Goal: Book appointment/travel/reservation

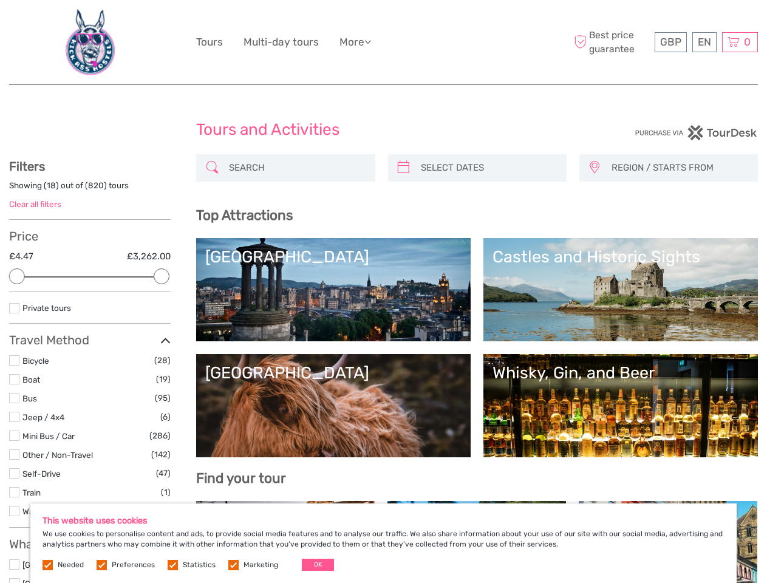
select select
click at [383, 43] on ul "Tours Multi-day tours More Travel Articles Back to Hotel Travel Articles Back t…" at bounding box center [292, 42] width 193 height 18
click at [357, 42] on link "More" at bounding box center [356, 42] width 32 height 18
click at [371, 41] on icon at bounding box center [368, 41] width 7 height 10
click at [671, 42] on span "GBP" at bounding box center [670, 42] width 21 height 12
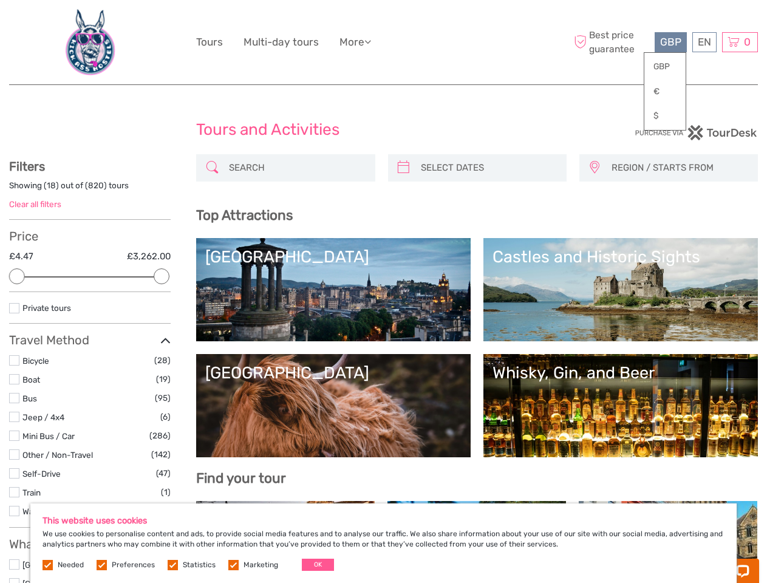
click at [704, 42] on div "EN English Español Deutsch" at bounding box center [705, 42] width 24 height 20
click at [740, 42] on div "0 Items Total £0.00 Checkout The shopping cart is empty." at bounding box center [740, 42] width 36 height 20
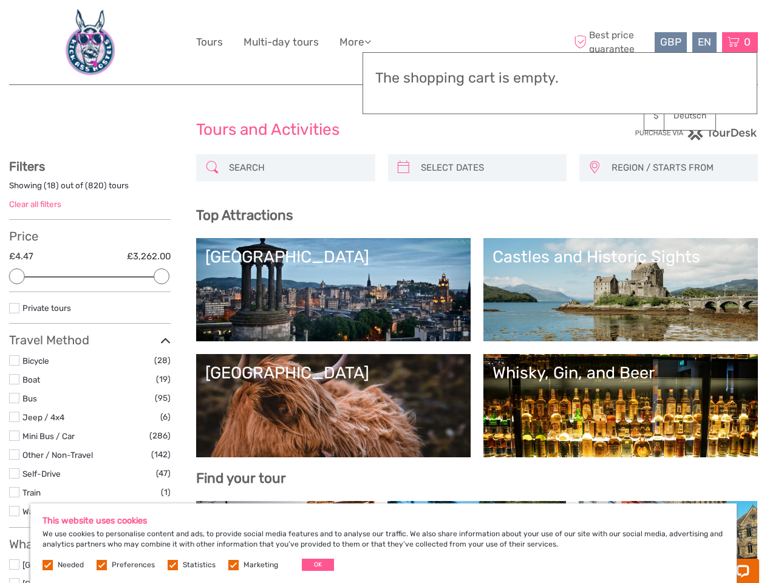
click at [17, 276] on div at bounding box center [17, 277] width 16 height 16
click at [162, 276] on div at bounding box center [162, 277] width 16 height 16
click at [403, 168] on icon at bounding box center [403, 167] width 13 height 19
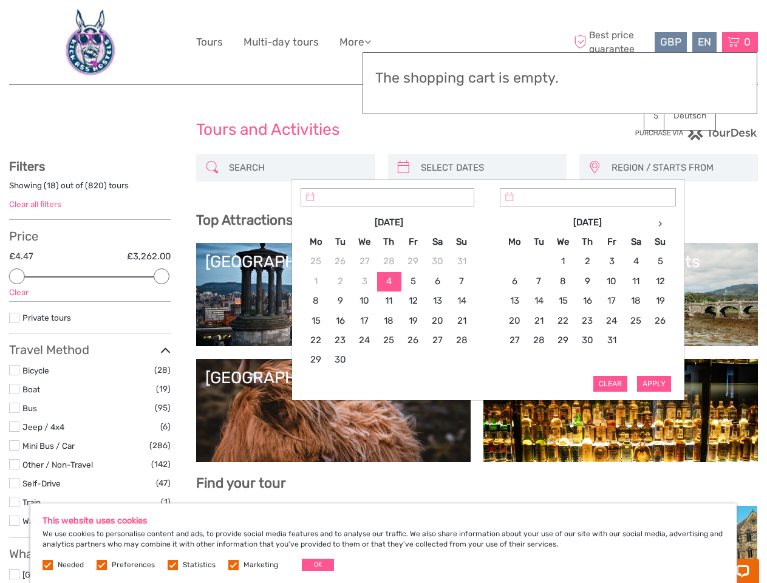
click at [488, 168] on input "search" at bounding box center [488, 167] width 145 height 21
type input "[DATE]"
